Goal: Information Seeking & Learning: Learn about a topic

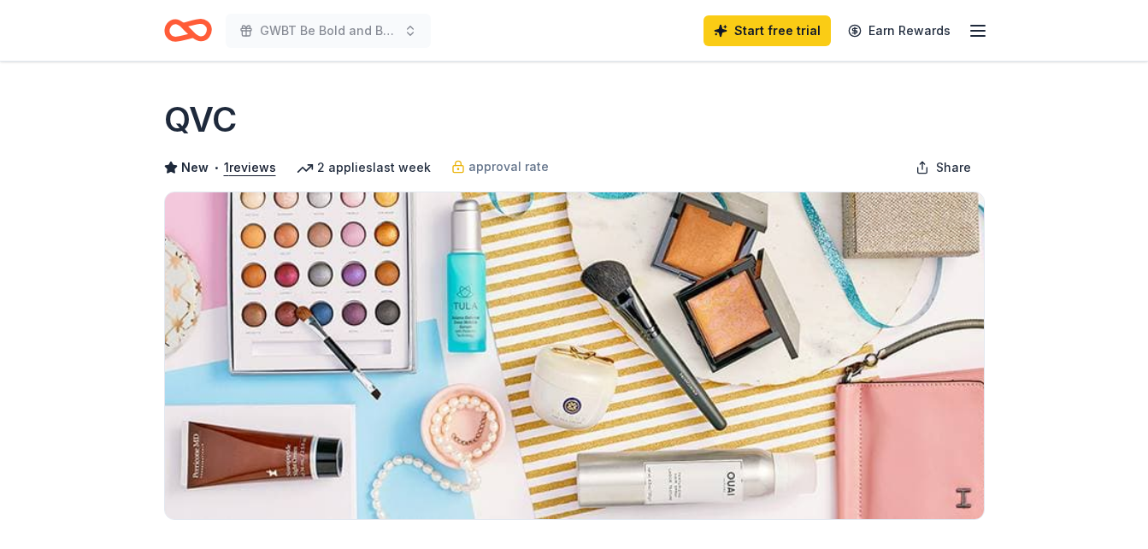
click at [504, 24] on div "GWBT Be Bold and BeYOUtiful Blueprint Conference Start free trial Earn Rewards" at bounding box center [574, 30] width 821 height 40
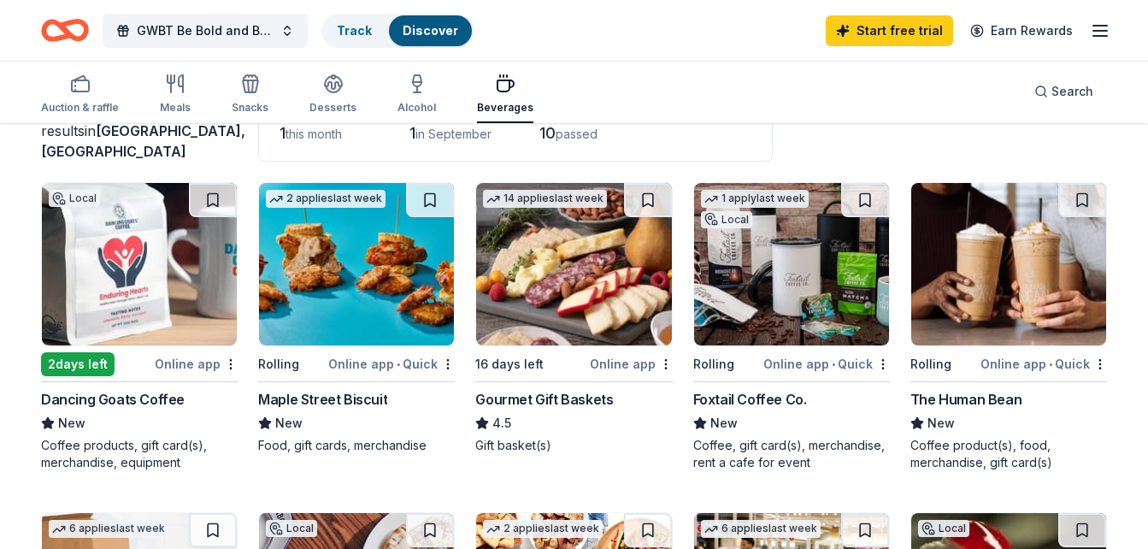
scroll to position [136, 0]
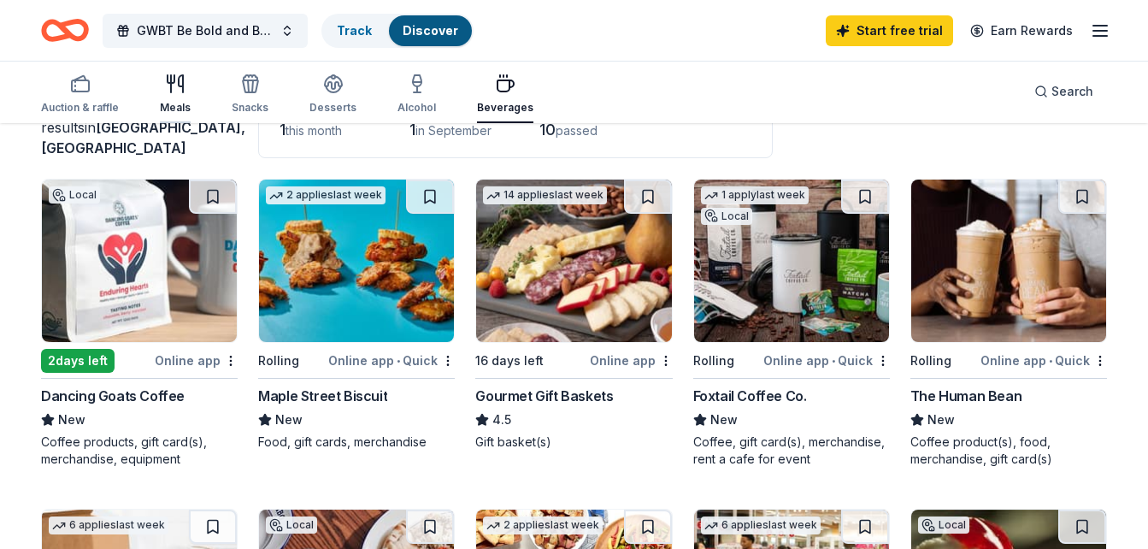
click at [179, 83] on icon "button" at bounding box center [181, 83] width 4 height 17
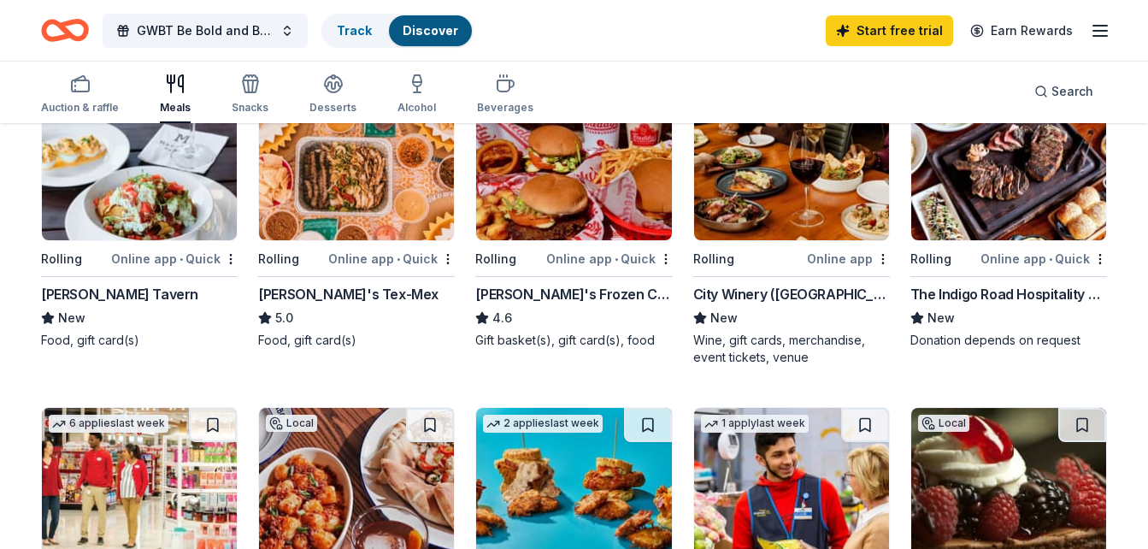
scroll to position [230, 0]
